Goal: Transaction & Acquisition: Purchase product/service

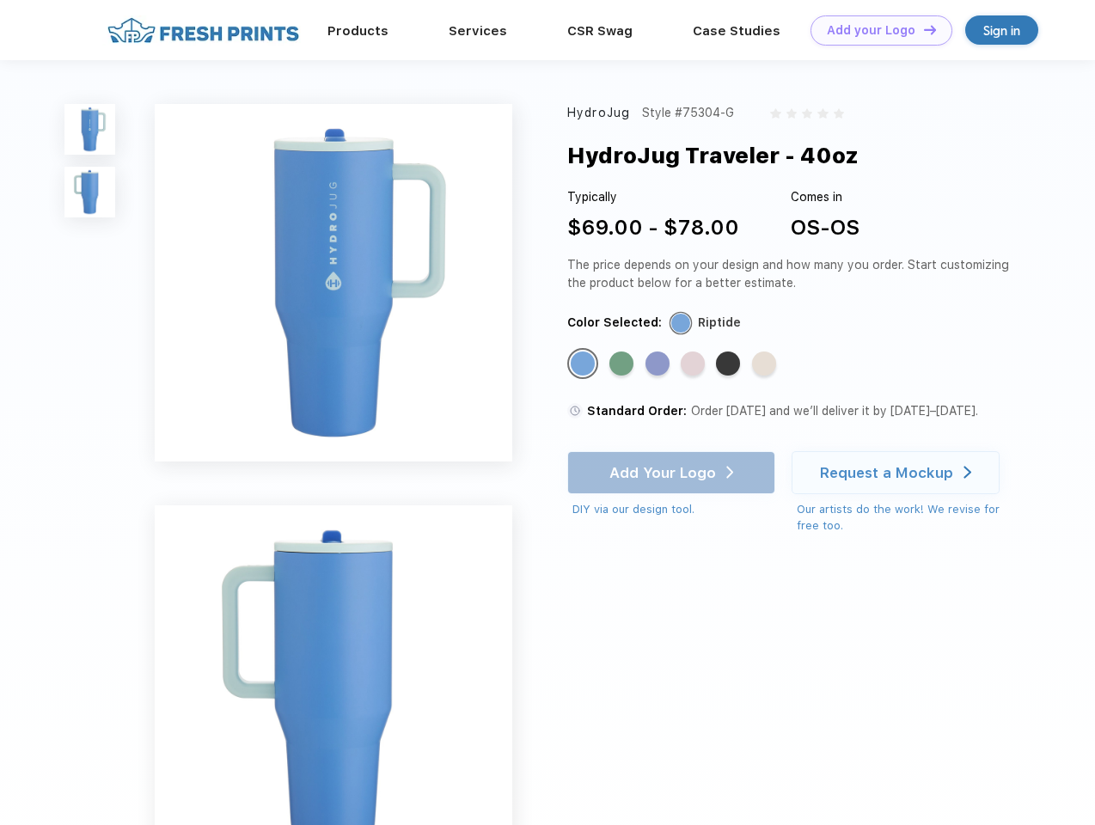
click at [875, 30] on link "Add your Logo Design Tool" at bounding box center [881, 30] width 142 height 30
click at [0, 0] on div "Design Tool" at bounding box center [0, 0] width 0 height 0
click at [922, 29] on link "Add your Logo Design Tool" at bounding box center [881, 30] width 142 height 30
click at [90, 129] on img at bounding box center [89, 129] width 51 height 51
click at [90, 192] on img at bounding box center [89, 192] width 51 height 51
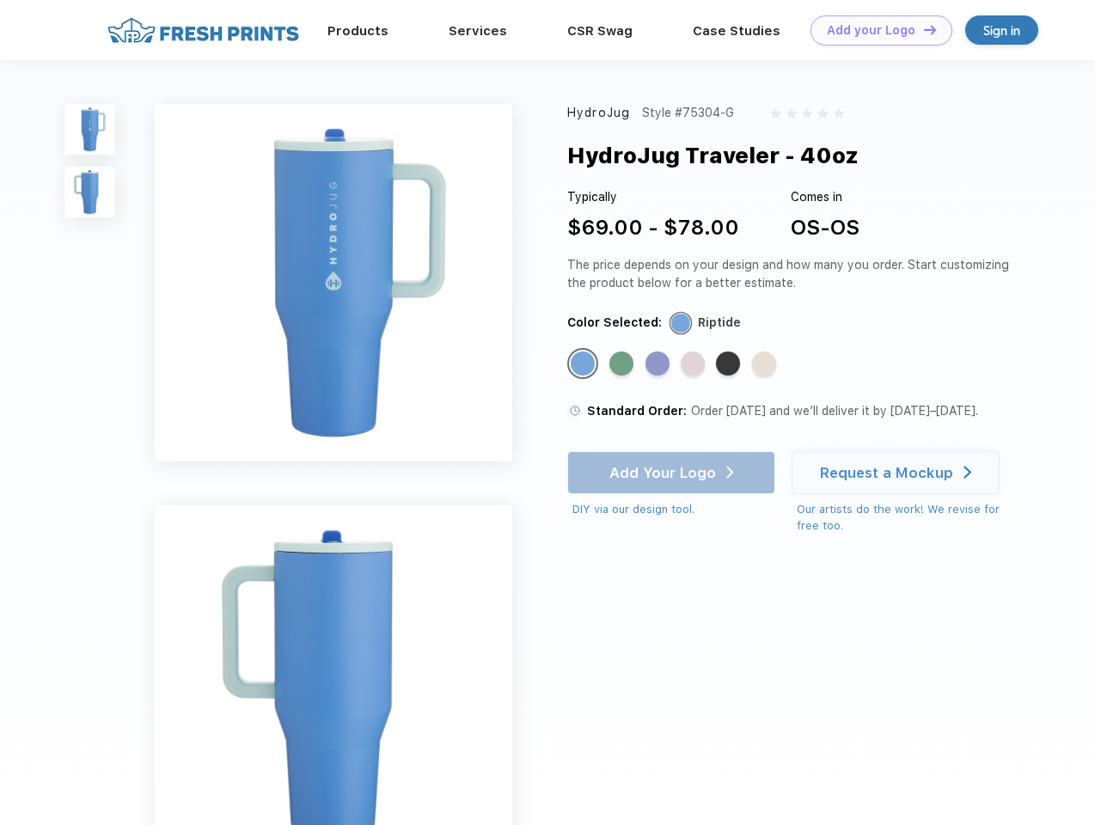
click at [584, 364] on div "Standard Color" at bounding box center [583, 363] width 24 height 24
click at [623, 364] on div "Standard Color" at bounding box center [621, 363] width 24 height 24
click at [659, 364] on div "Standard Color" at bounding box center [657, 363] width 24 height 24
click at [694, 364] on div "Standard Color" at bounding box center [693, 363] width 24 height 24
click at [730, 364] on div "Standard Color" at bounding box center [728, 363] width 24 height 24
